Goal: Task Accomplishment & Management: Manage account settings

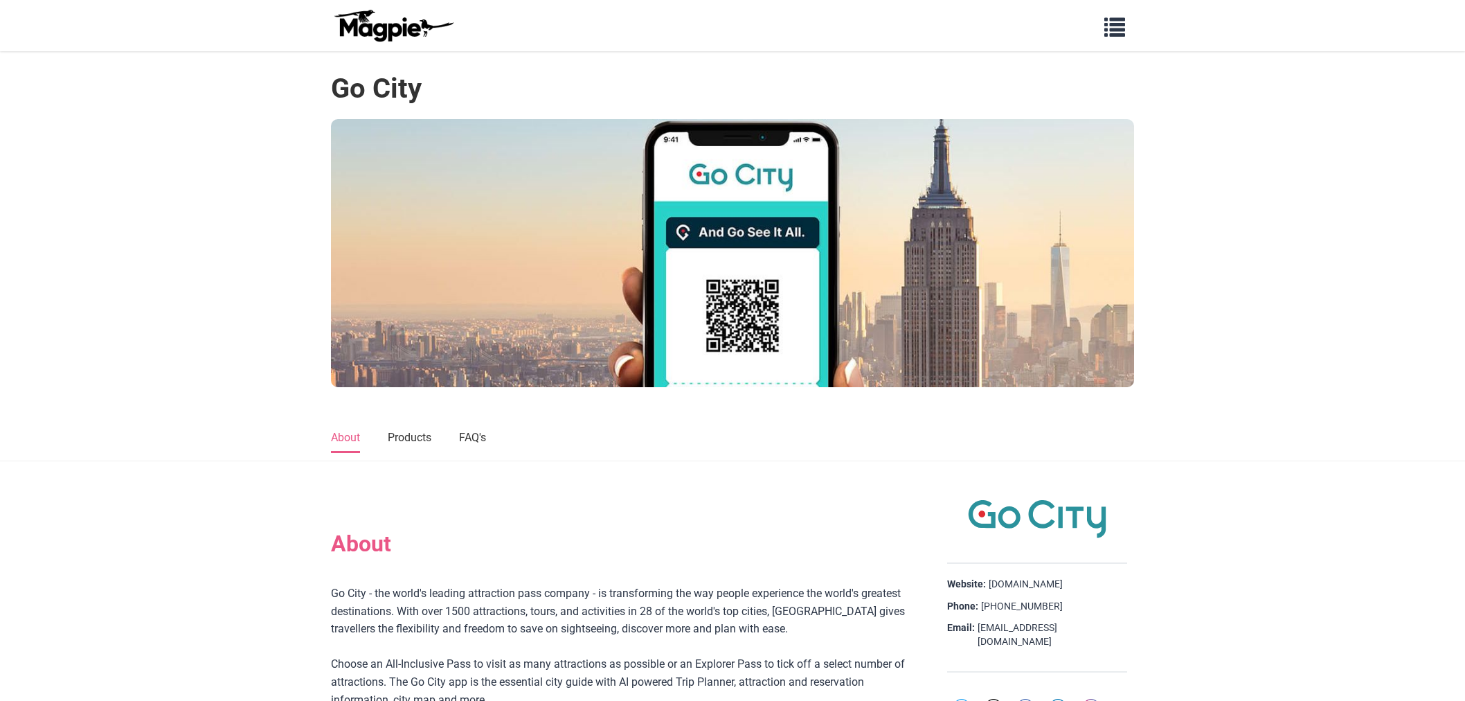
scroll to position [846, 0]
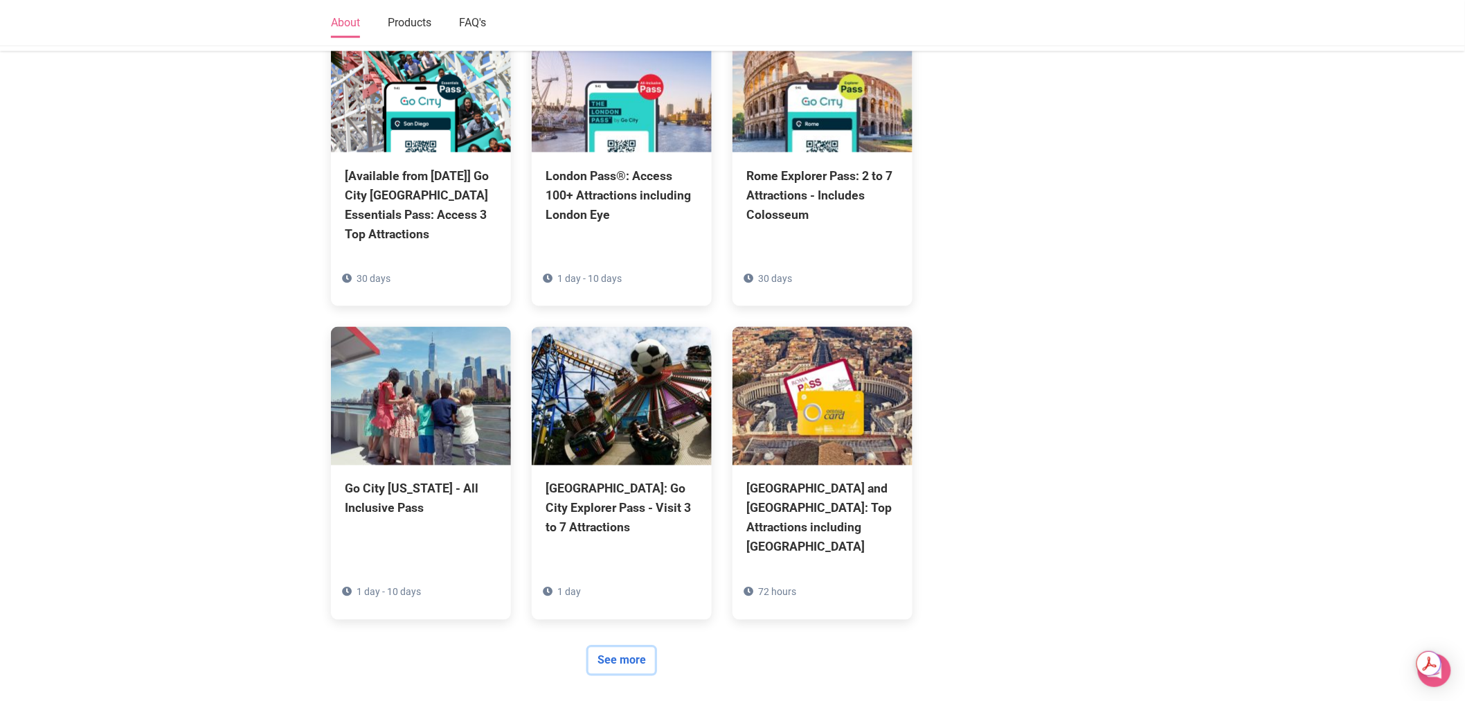
click at [608, 647] on link "See more" at bounding box center [622, 660] width 66 height 26
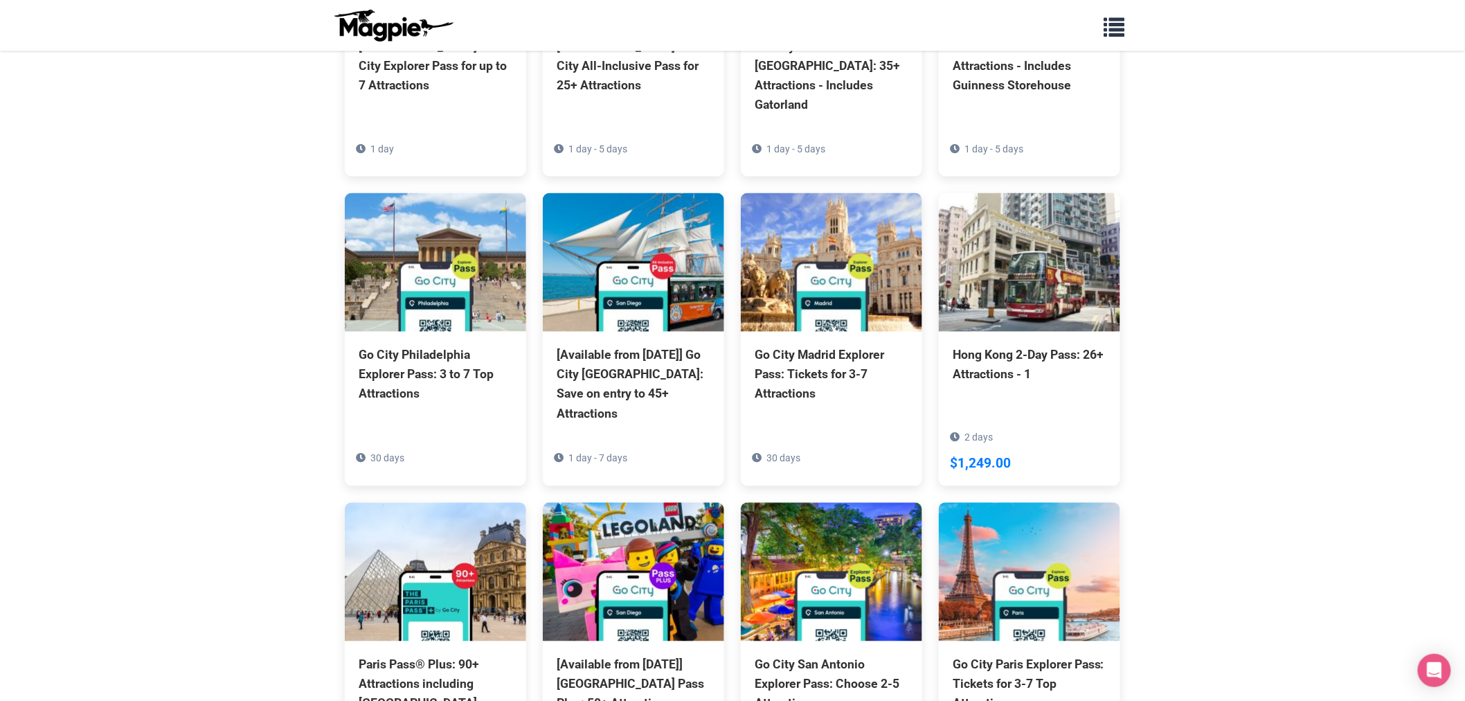
scroll to position [3154, 0]
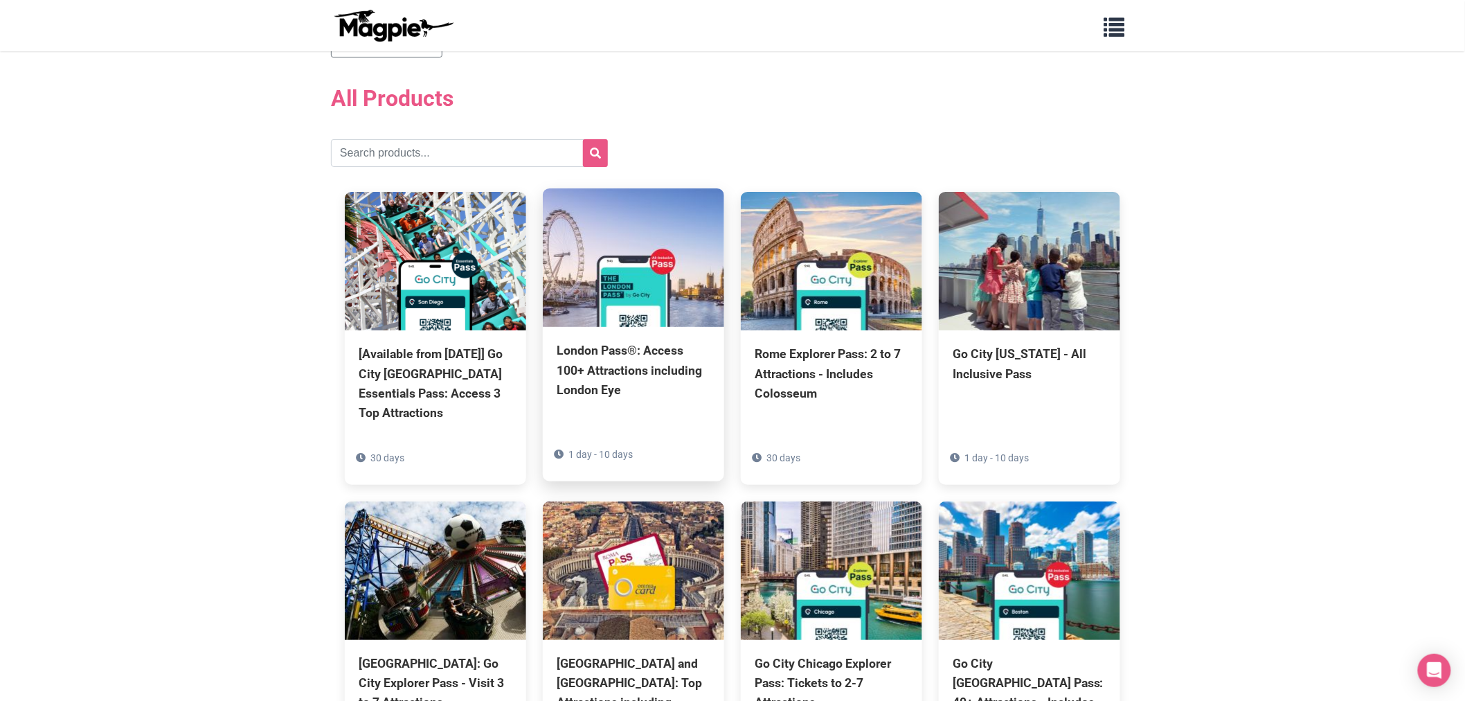
scroll to position [0, 0]
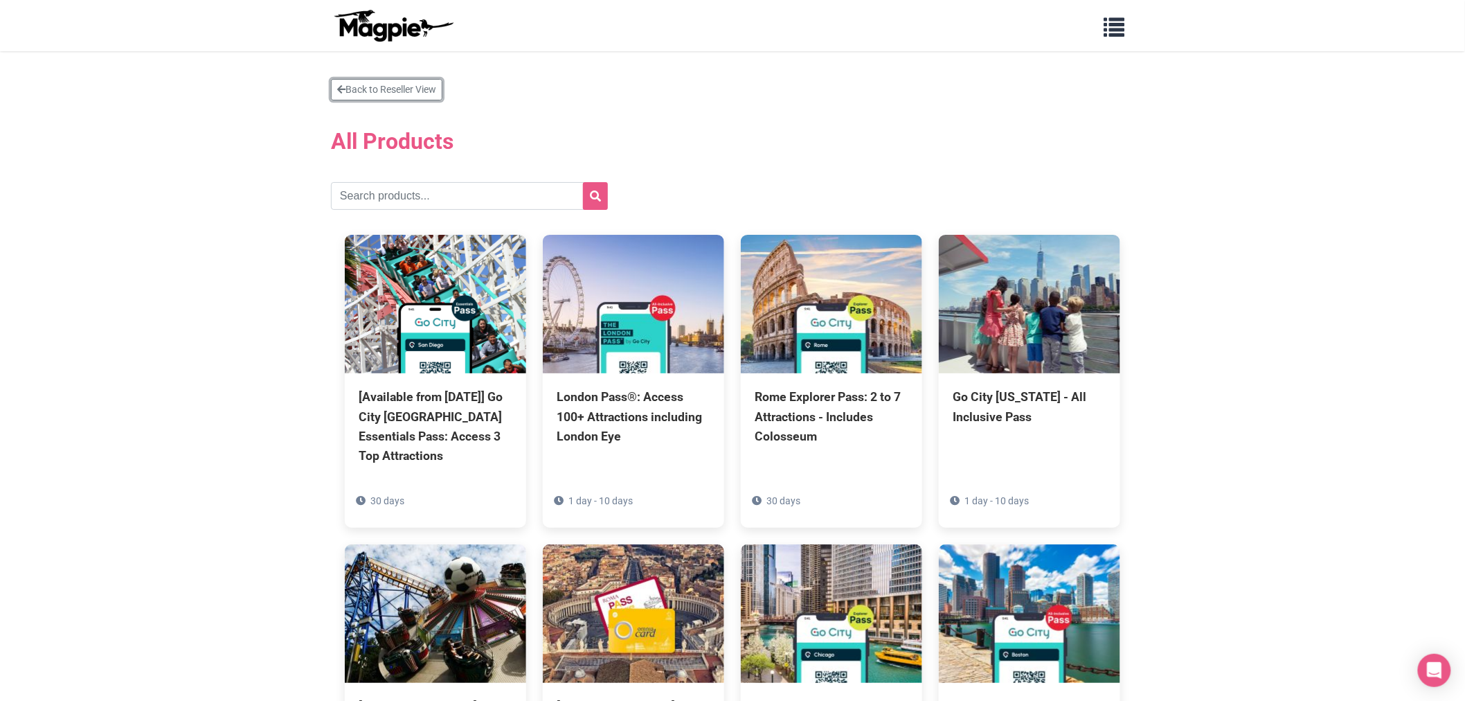
click at [397, 91] on link "Back to Reseller View" at bounding box center [386, 89] width 111 height 21
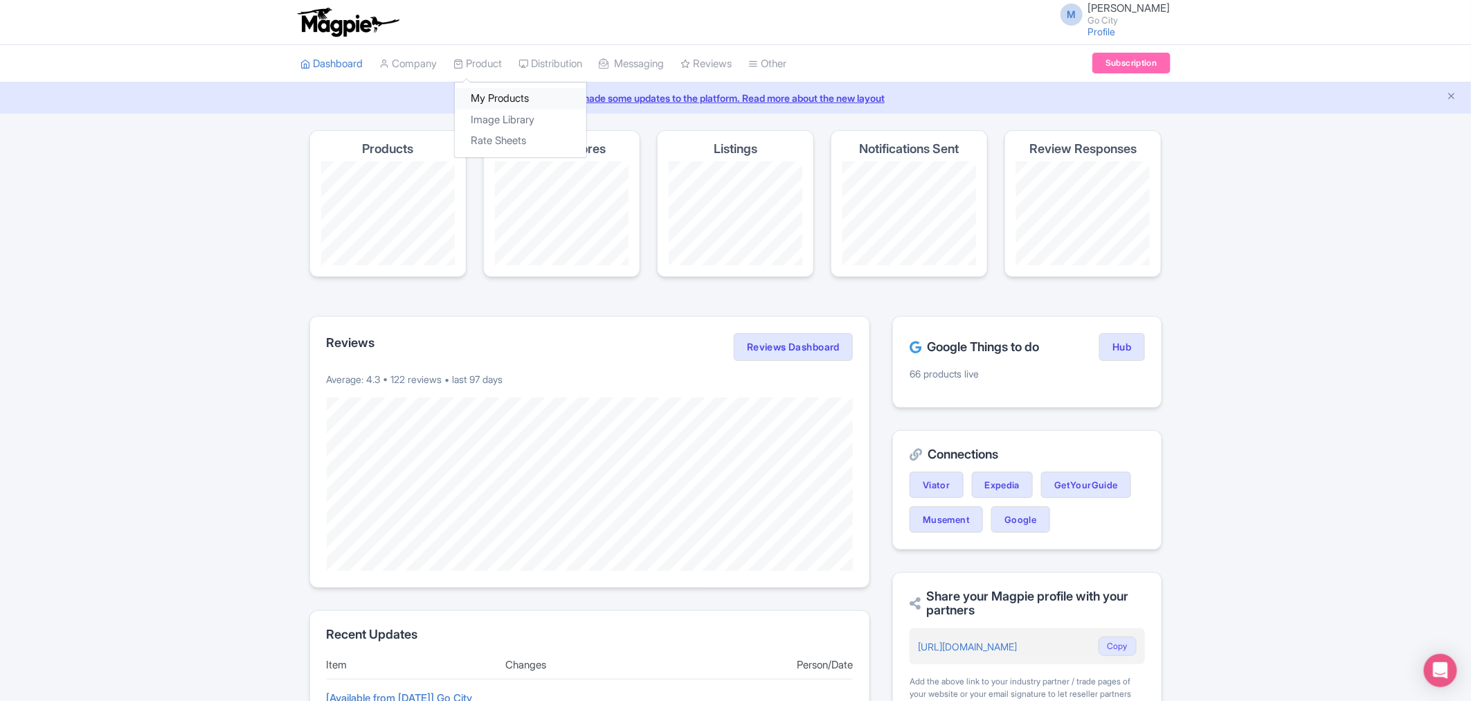
click at [503, 97] on link "My Products" at bounding box center [521, 98] width 132 height 21
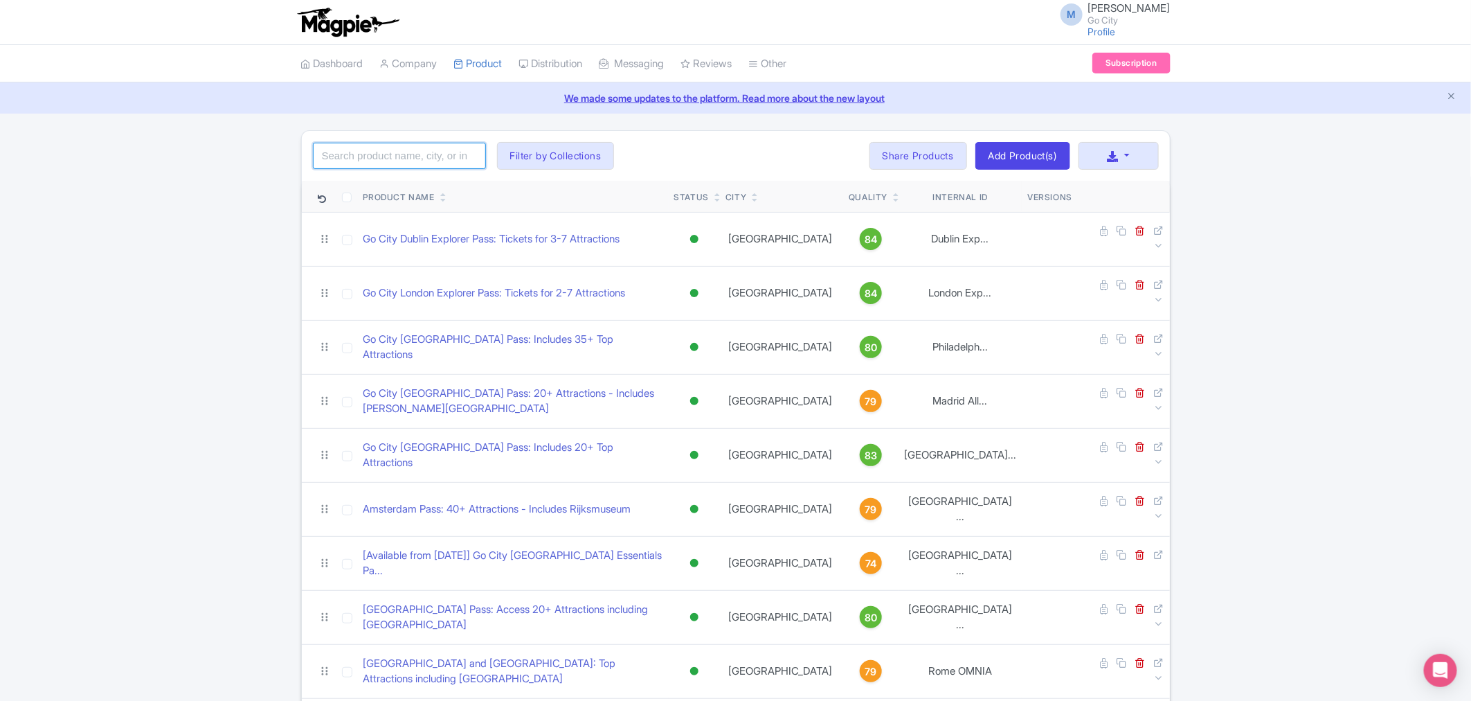
click at [375, 156] on input "search" at bounding box center [399, 156] width 173 height 26
type input "london"
click button "Search" at bounding box center [0, 0] width 0 height 0
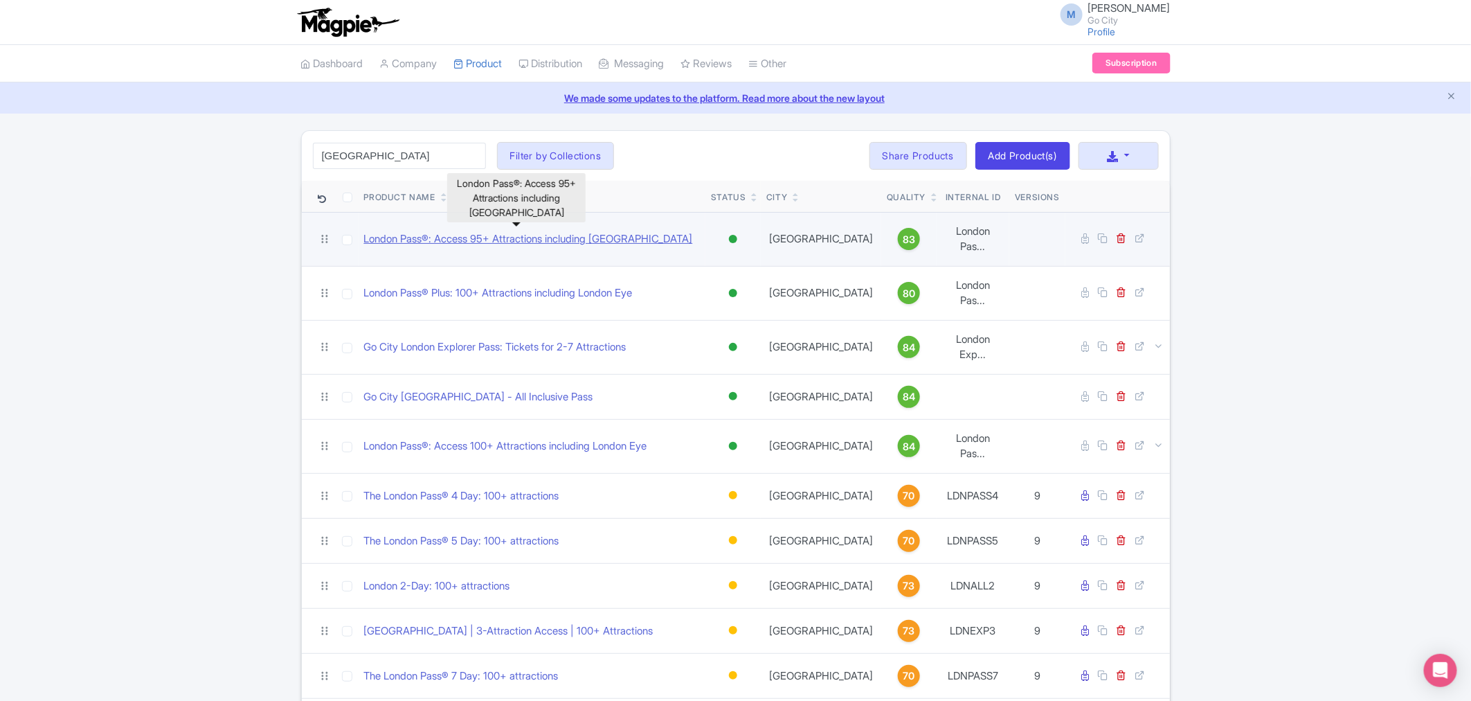
click at [460, 238] on link "London Pass®: Access 95+ Attractions including [GEOGRAPHIC_DATA]" at bounding box center [528, 239] width 329 height 16
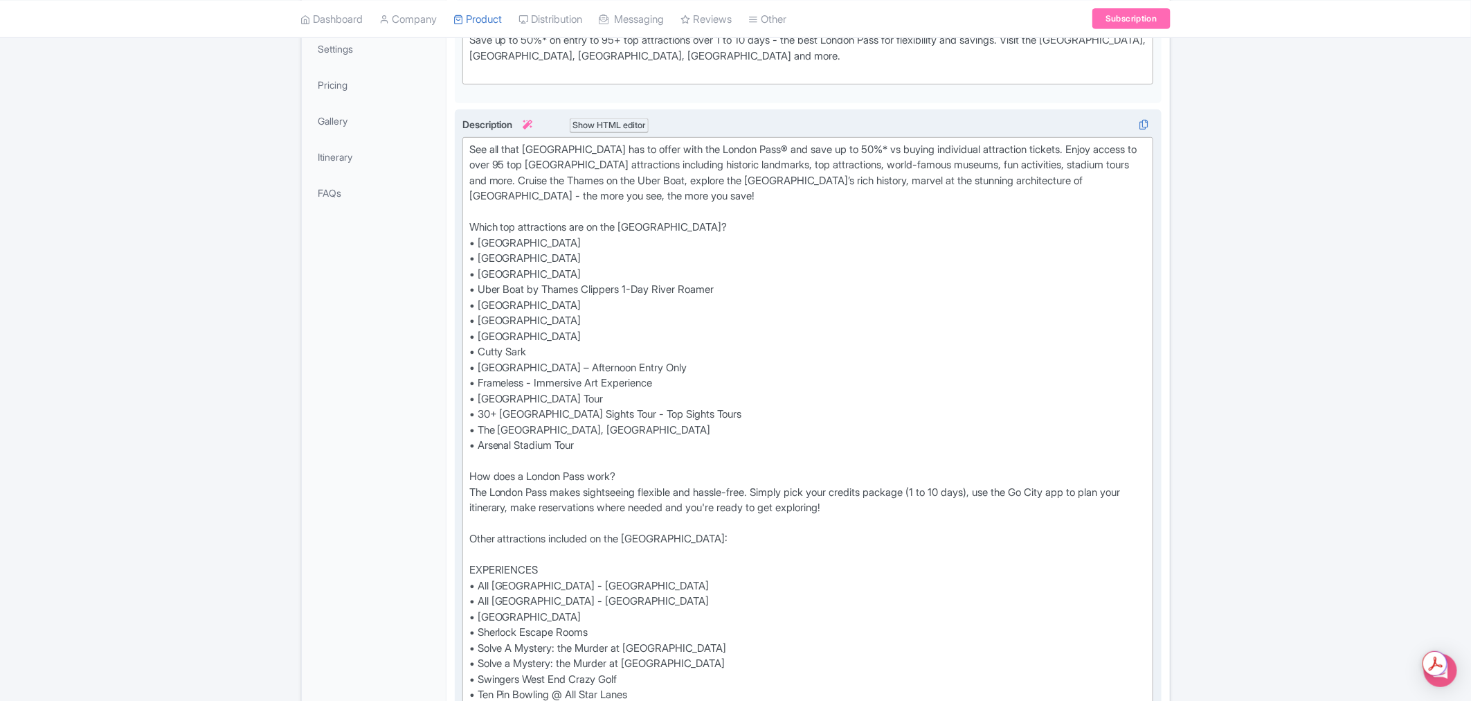
scroll to position [307, 0]
